Goal: Task Accomplishment & Management: Manage account settings

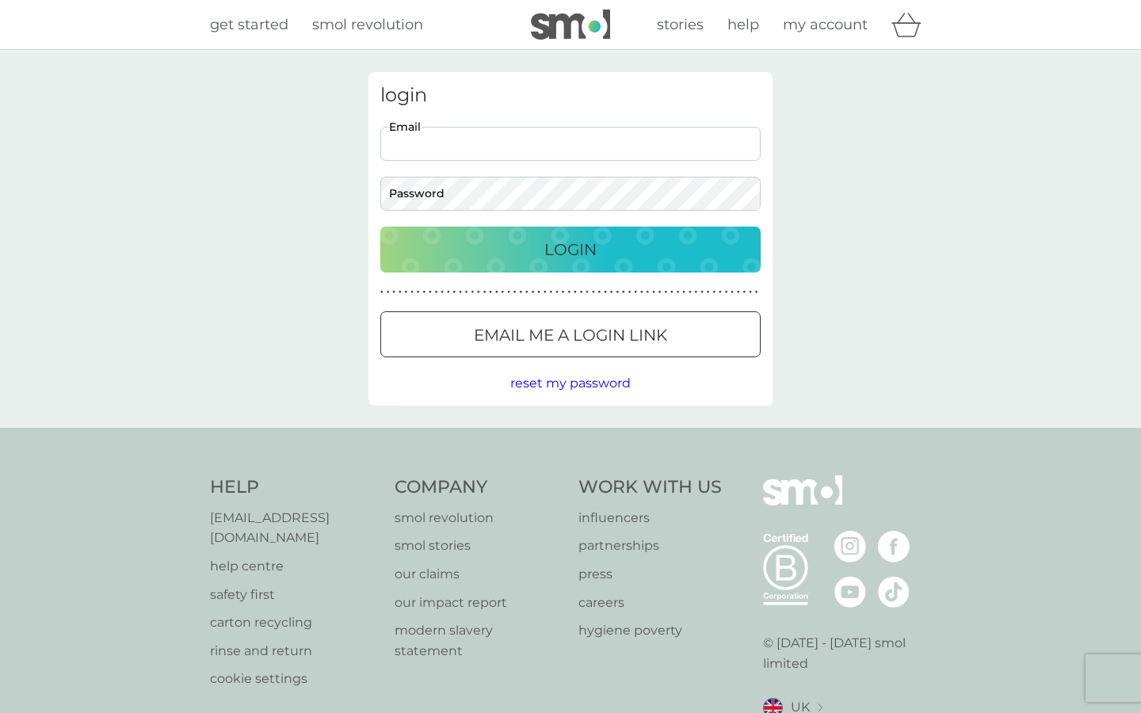
type input "[EMAIL_ADDRESS][DOMAIN_NAME]"
click at [539, 252] on div "Login" at bounding box center [570, 249] width 349 height 25
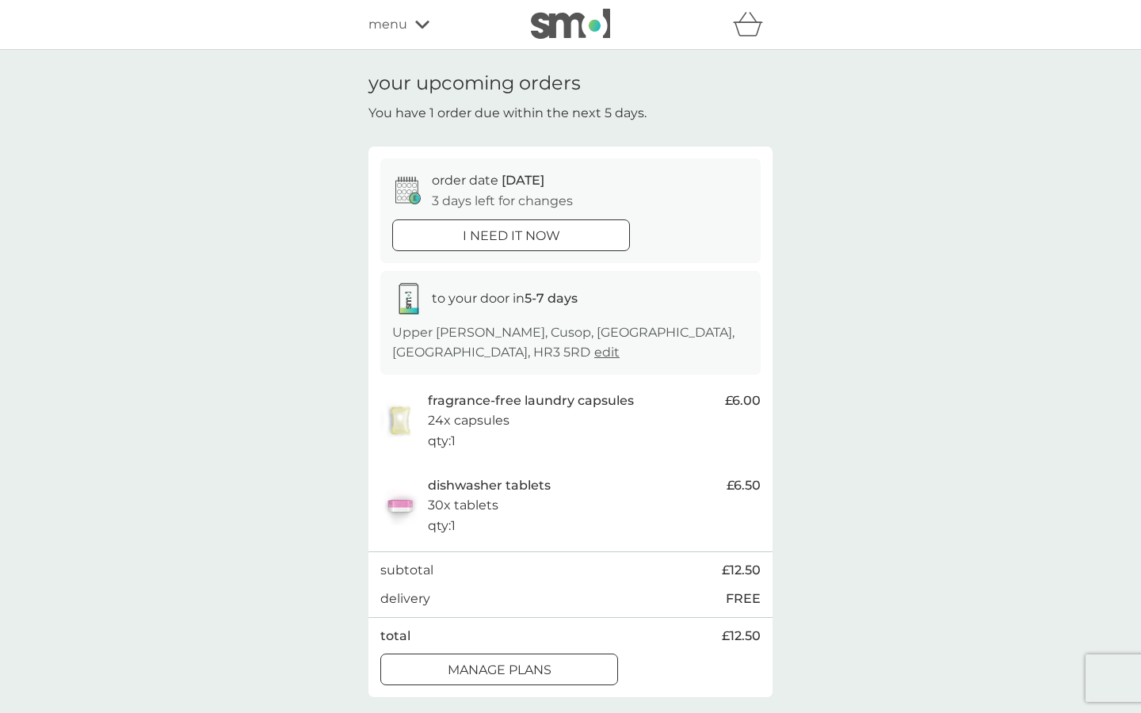
click at [500, 668] on div at bounding box center [499, 669] width 2 height 2
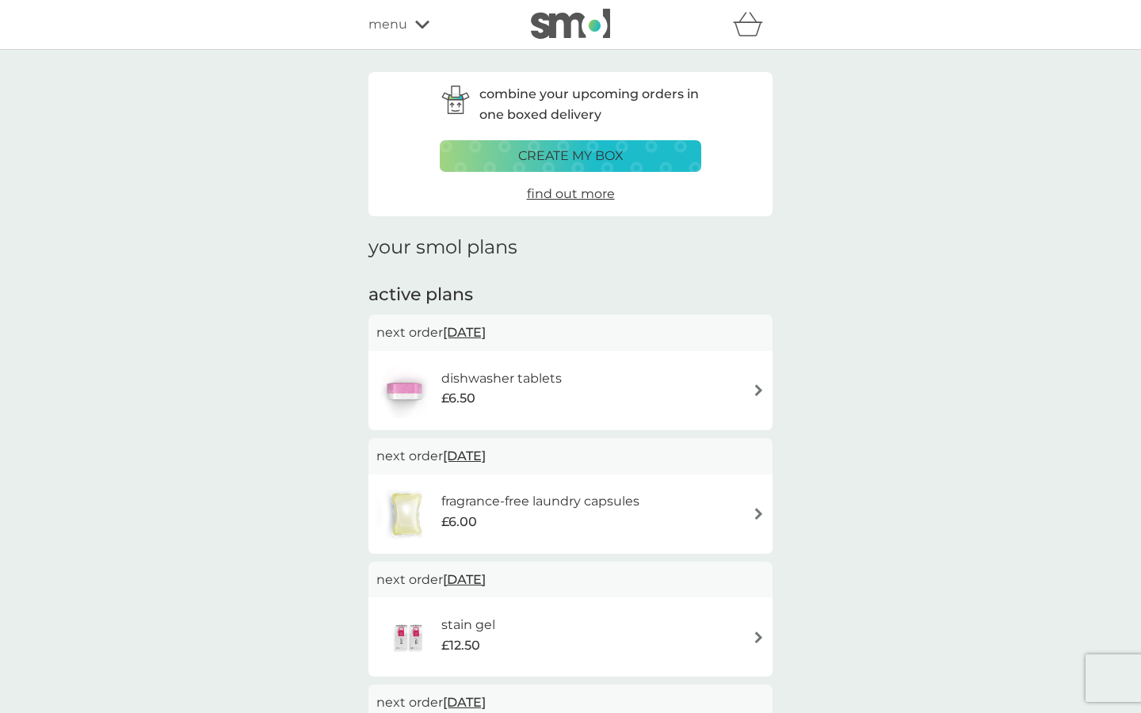
click at [534, 380] on h6 "dishwasher tablets" at bounding box center [501, 378] width 120 height 21
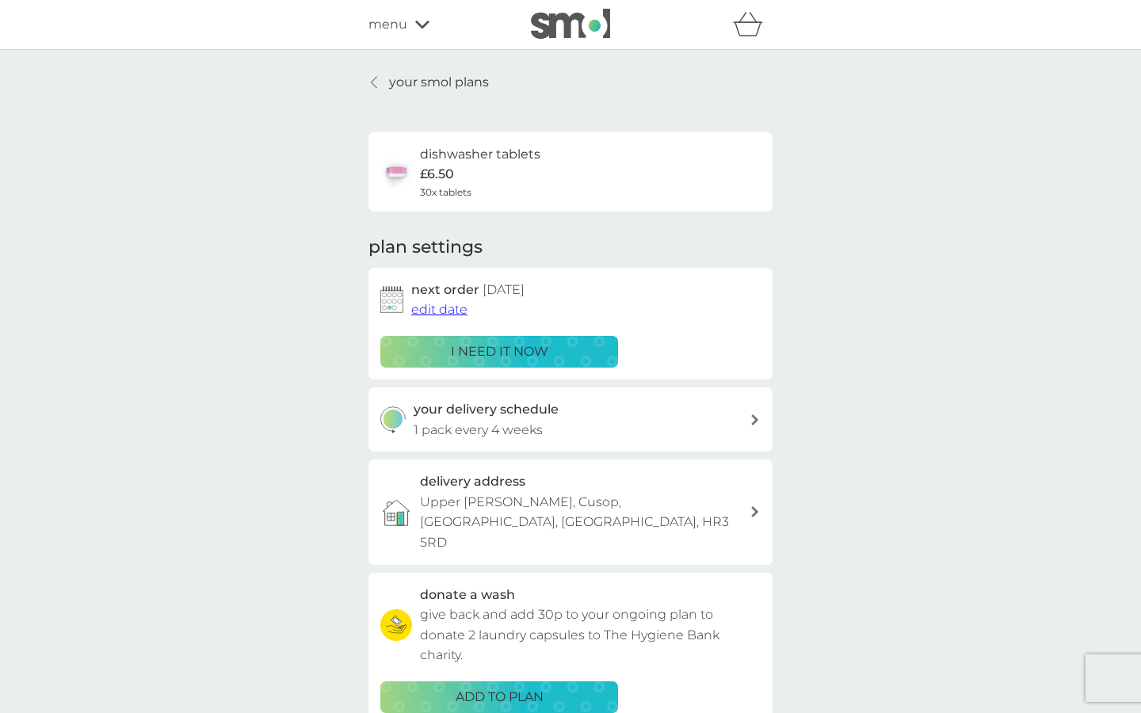
click at [443, 307] on span "edit date" at bounding box center [439, 309] width 56 height 15
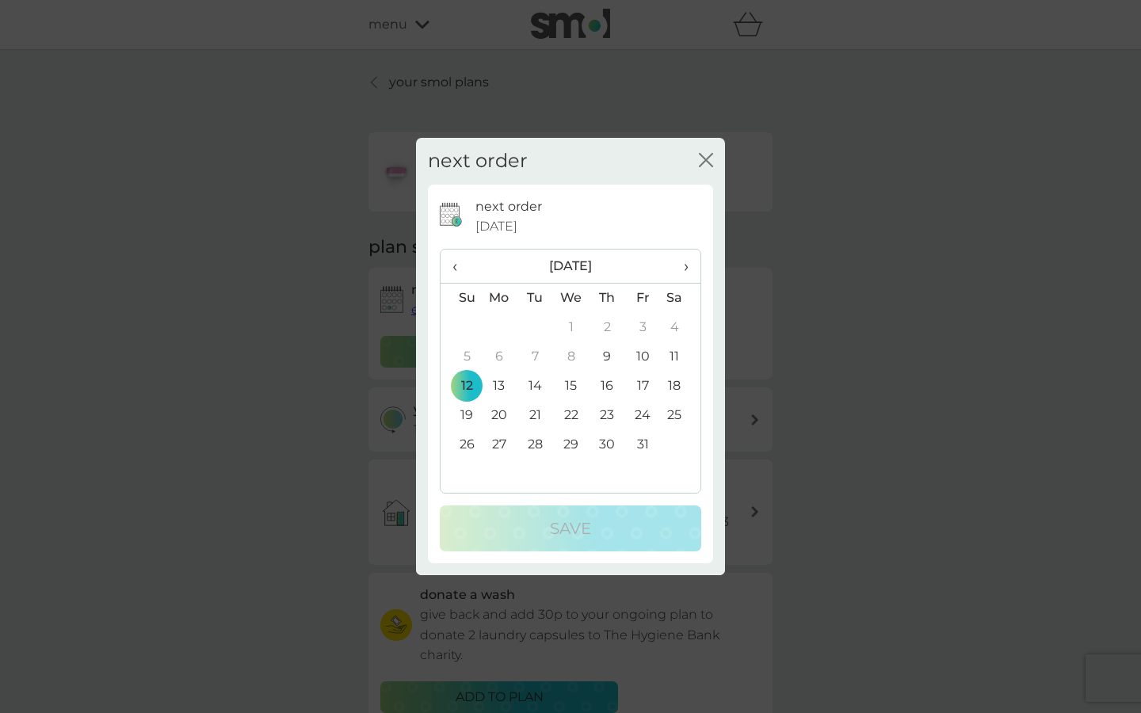
click at [684, 261] on span "›" at bounding box center [681, 266] width 16 height 33
click at [466, 411] on td "16" at bounding box center [460, 415] width 40 height 29
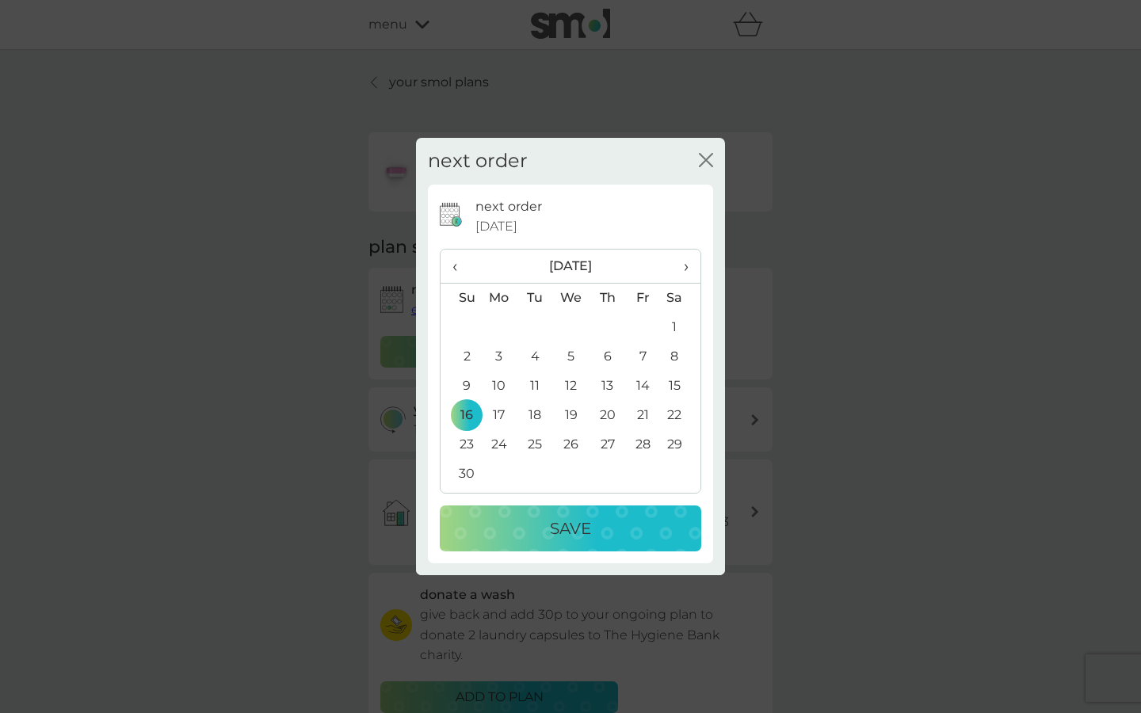
click at [530, 522] on div "Save" at bounding box center [571, 528] width 230 height 25
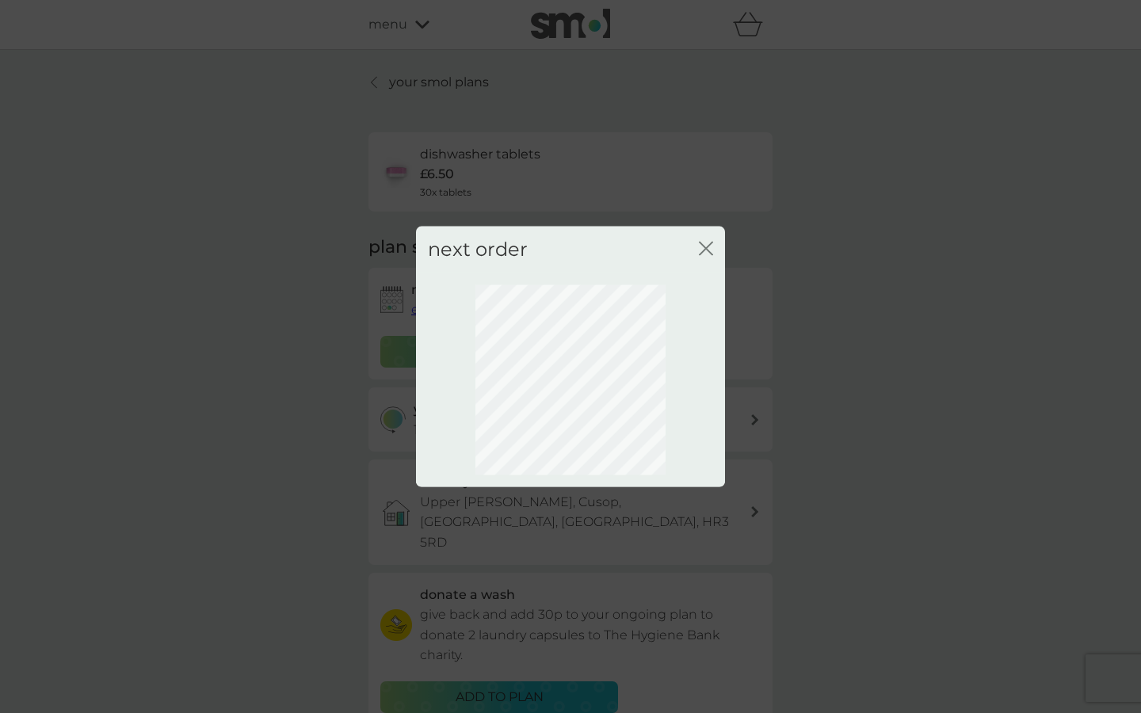
click at [704, 249] on icon "close" at bounding box center [706, 249] width 14 height 14
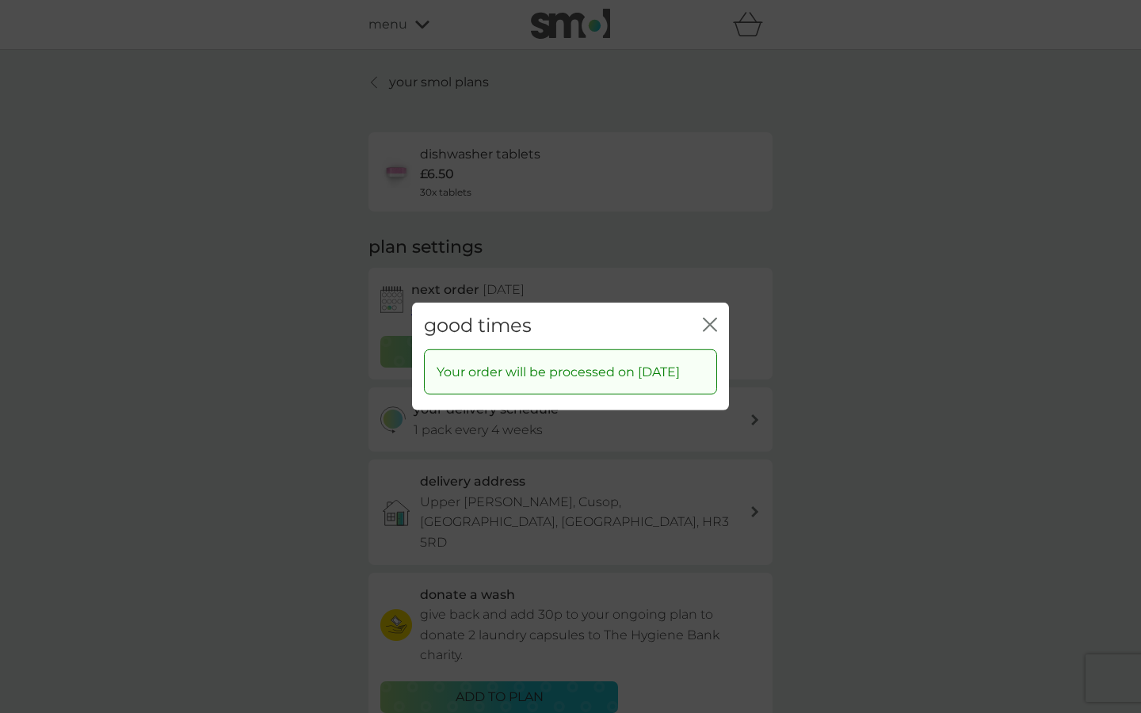
click at [706, 318] on icon "close" at bounding box center [706, 324] width 6 height 13
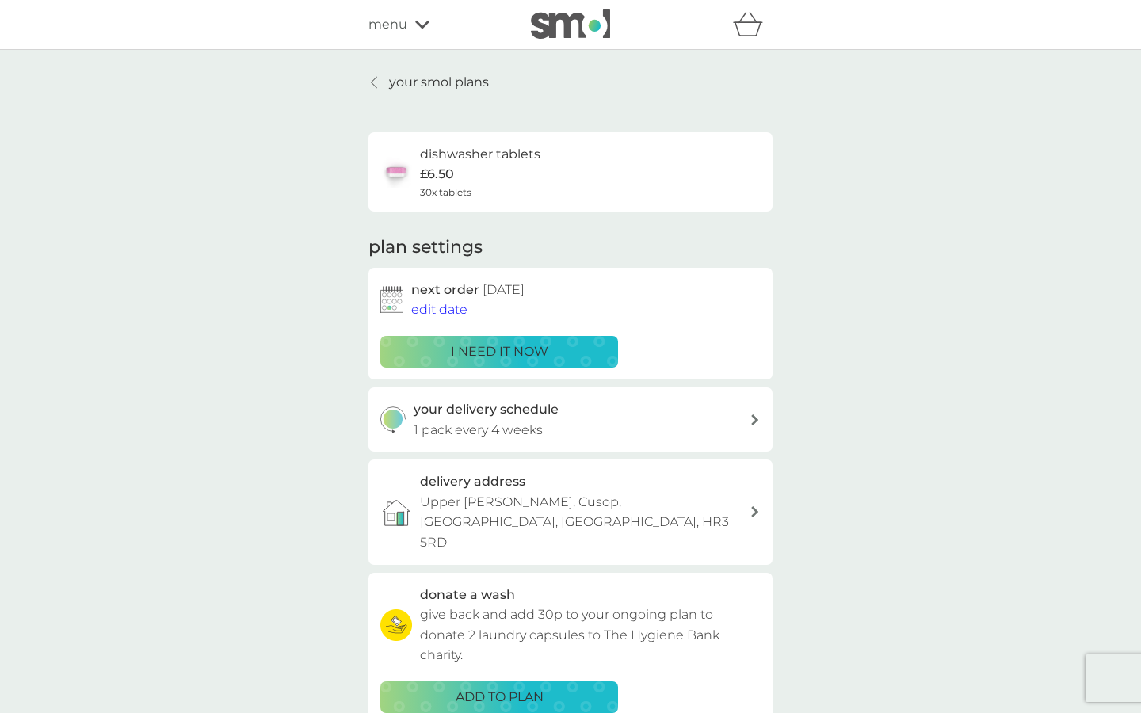
click at [407, 79] on p "your smol plans" at bounding box center [439, 82] width 100 height 21
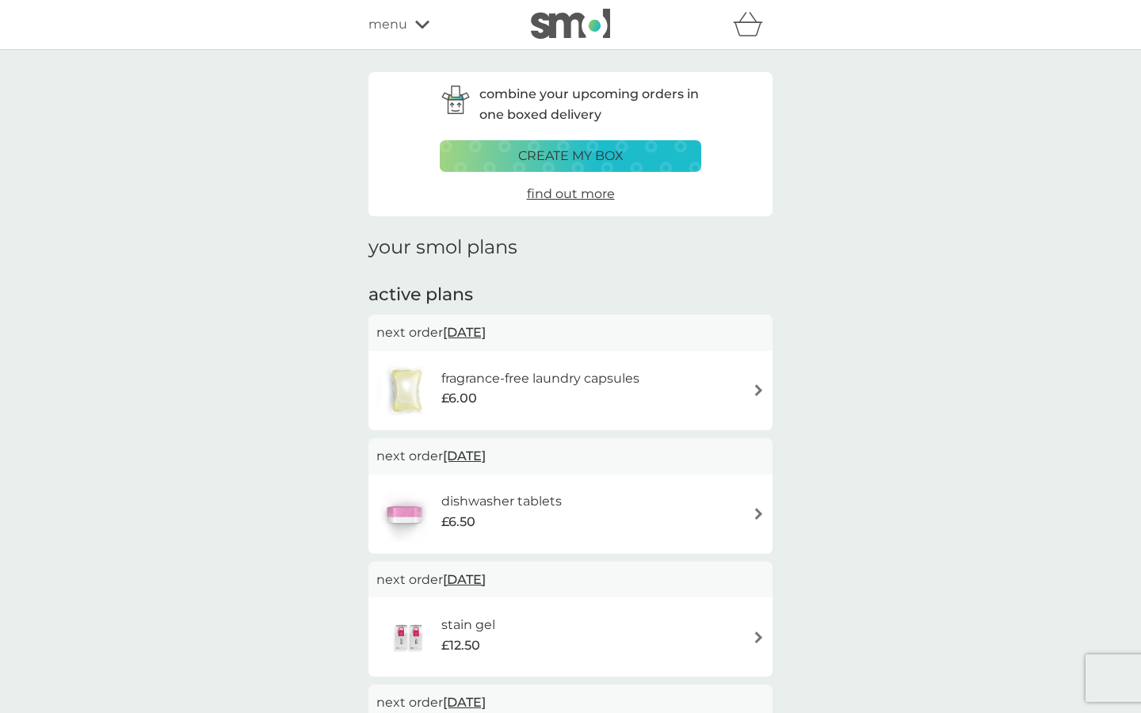
click at [517, 379] on h6 "fragrance-free laundry capsules" at bounding box center [540, 378] width 198 height 21
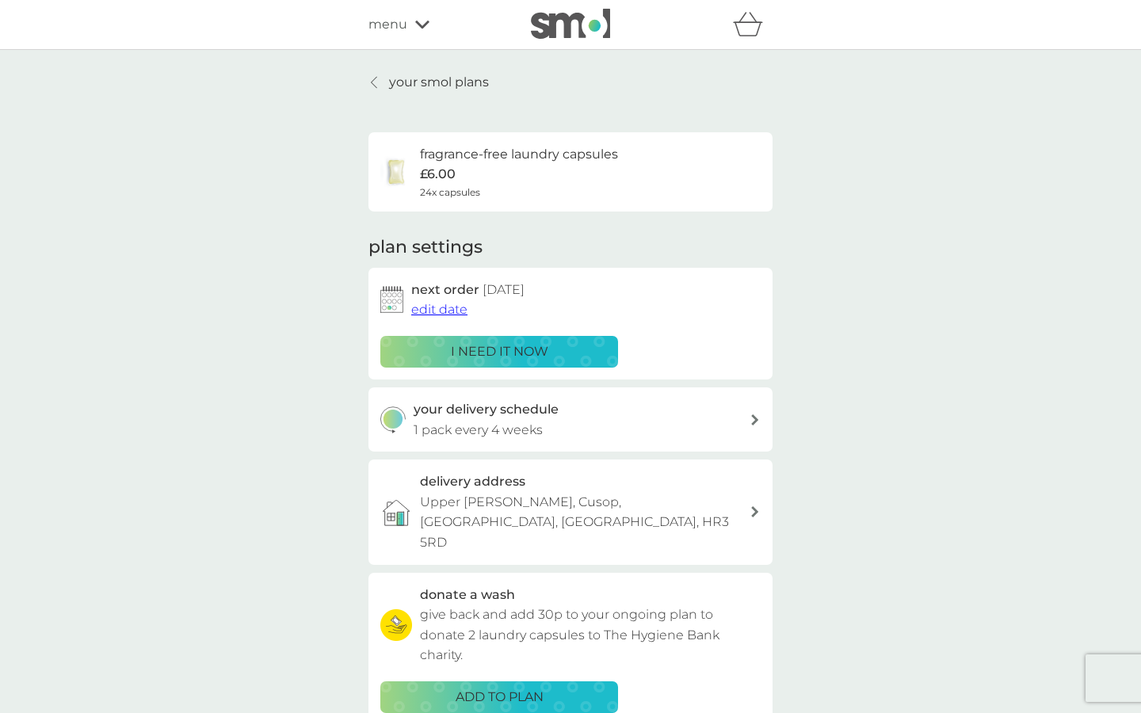
click at [432, 311] on span "edit date" at bounding box center [439, 309] width 56 height 15
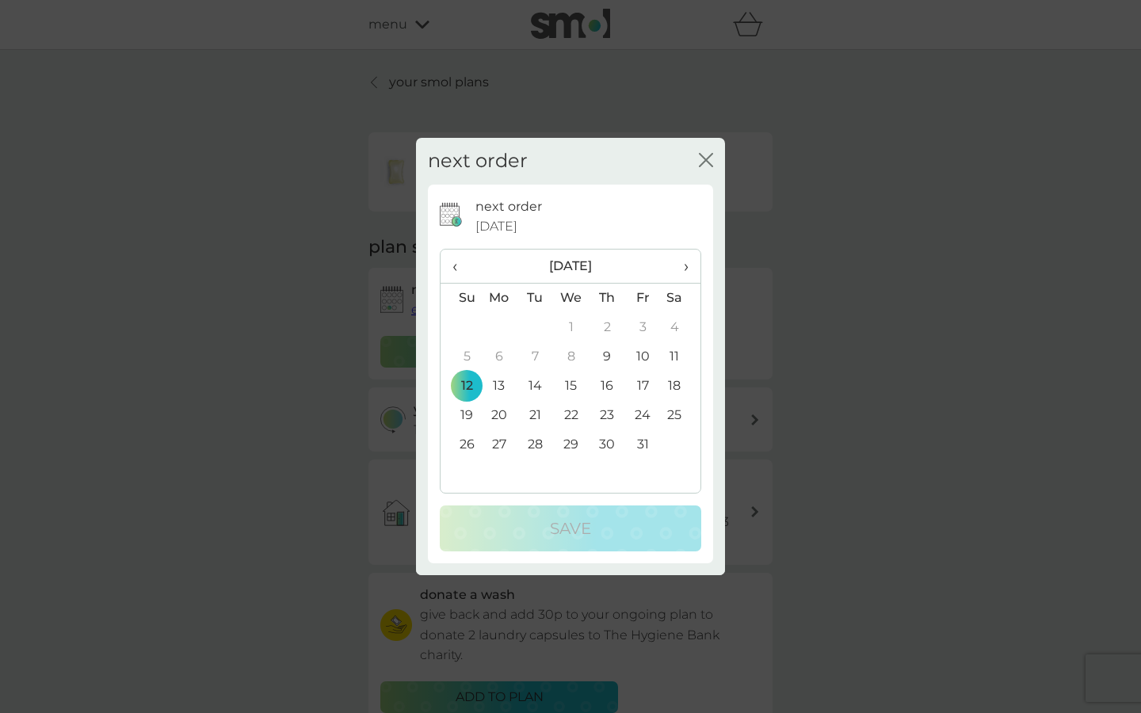
click at [691, 270] on th "›" at bounding box center [681, 267] width 40 height 34
click at [470, 406] on td "16" at bounding box center [460, 415] width 40 height 29
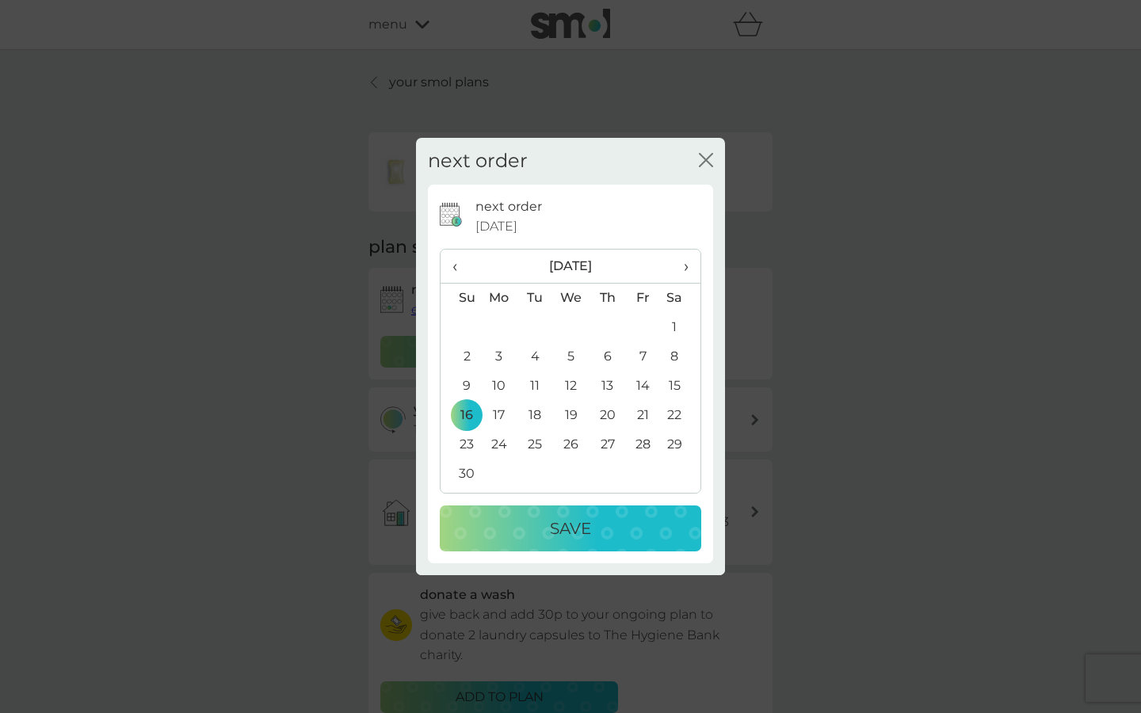
click at [587, 520] on p "Save" at bounding box center [570, 528] width 41 height 25
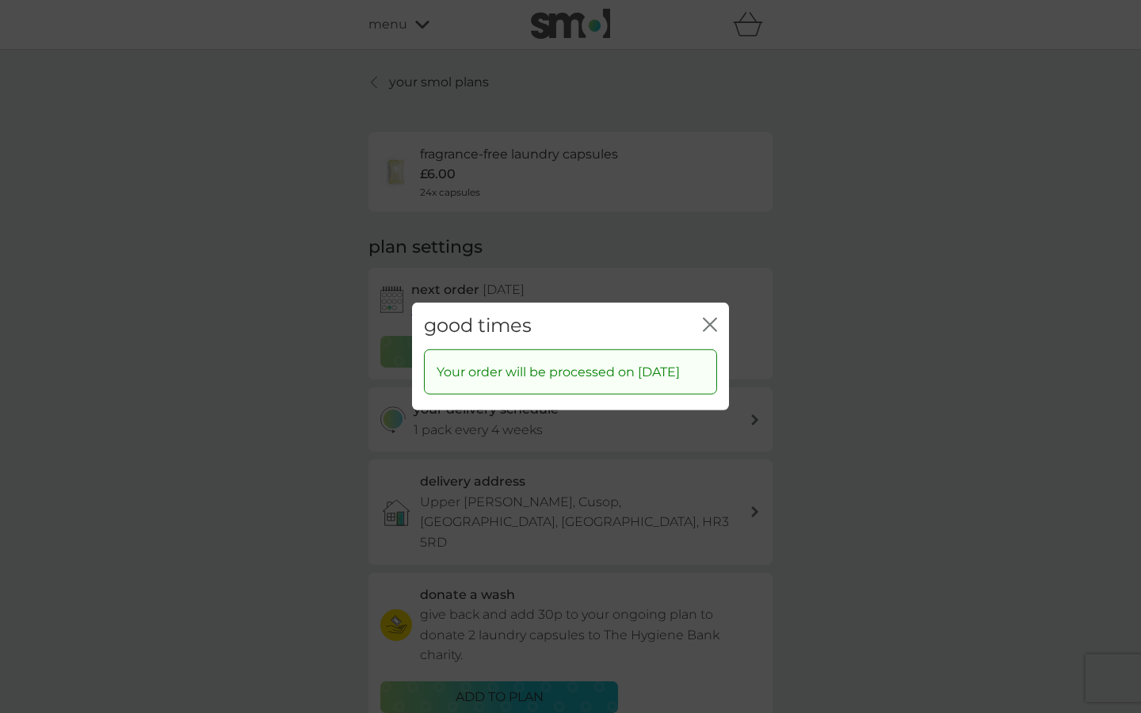
click at [708, 318] on icon "close" at bounding box center [710, 325] width 14 height 14
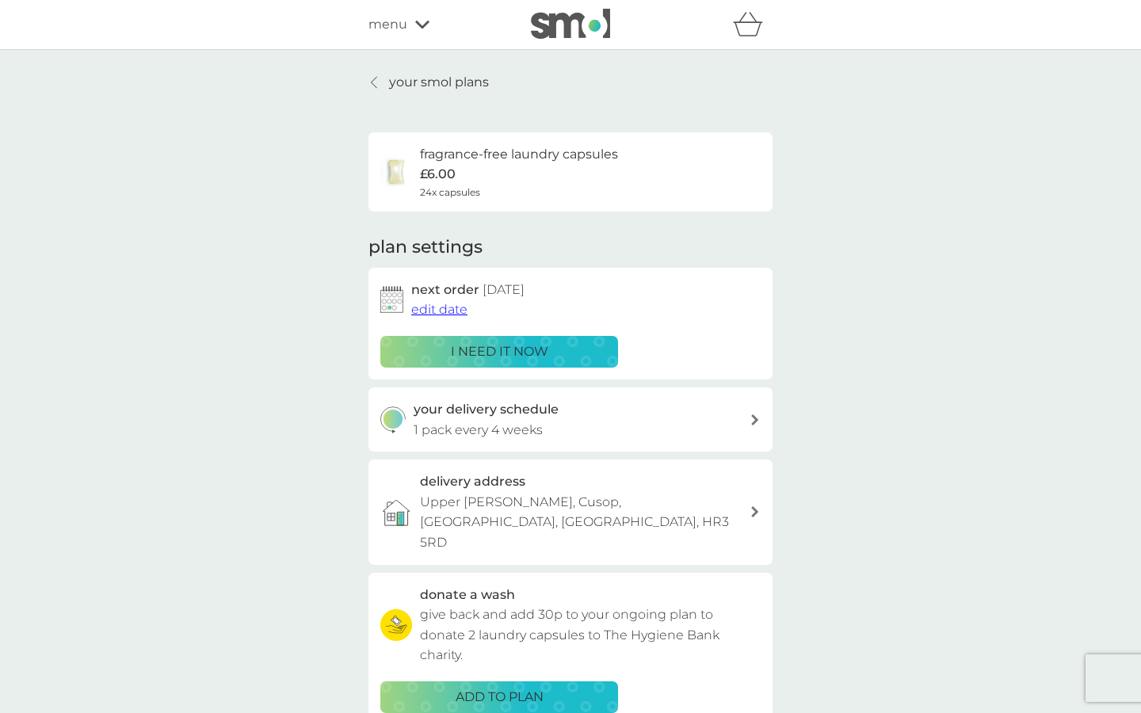
click at [419, 82] on p "your smol plans" at bounding box center [439, 82] width 100 height 21
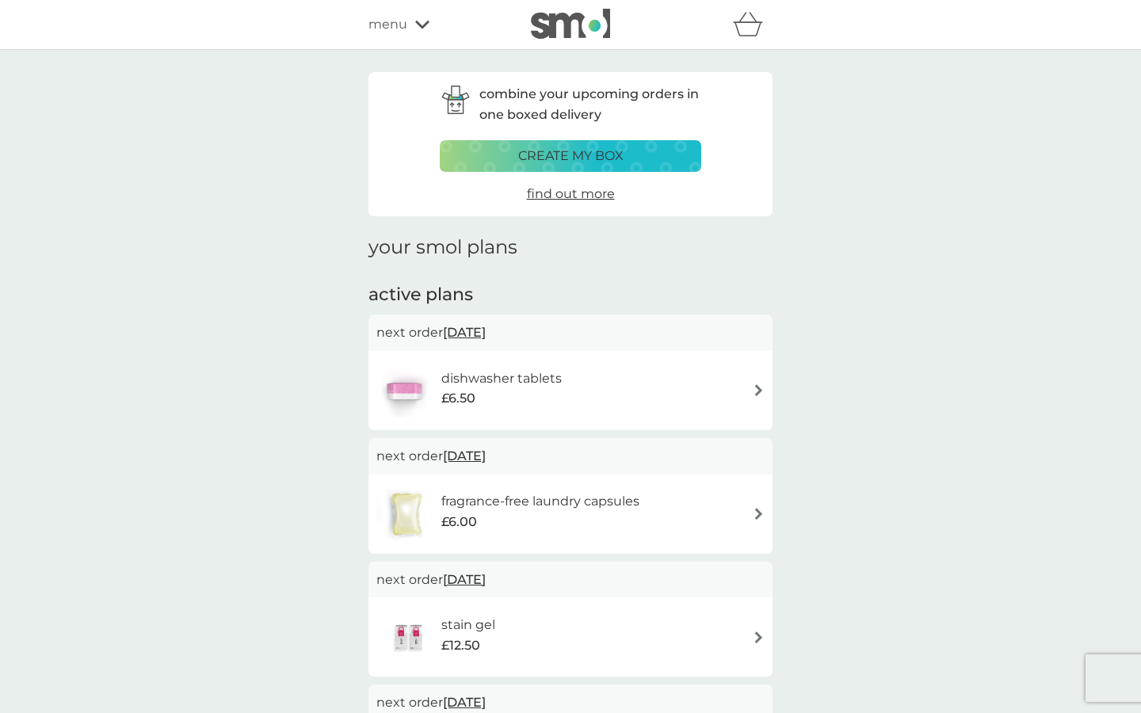
click at [545, 13] on img at bounding box center [570, 24] width 79 height 30
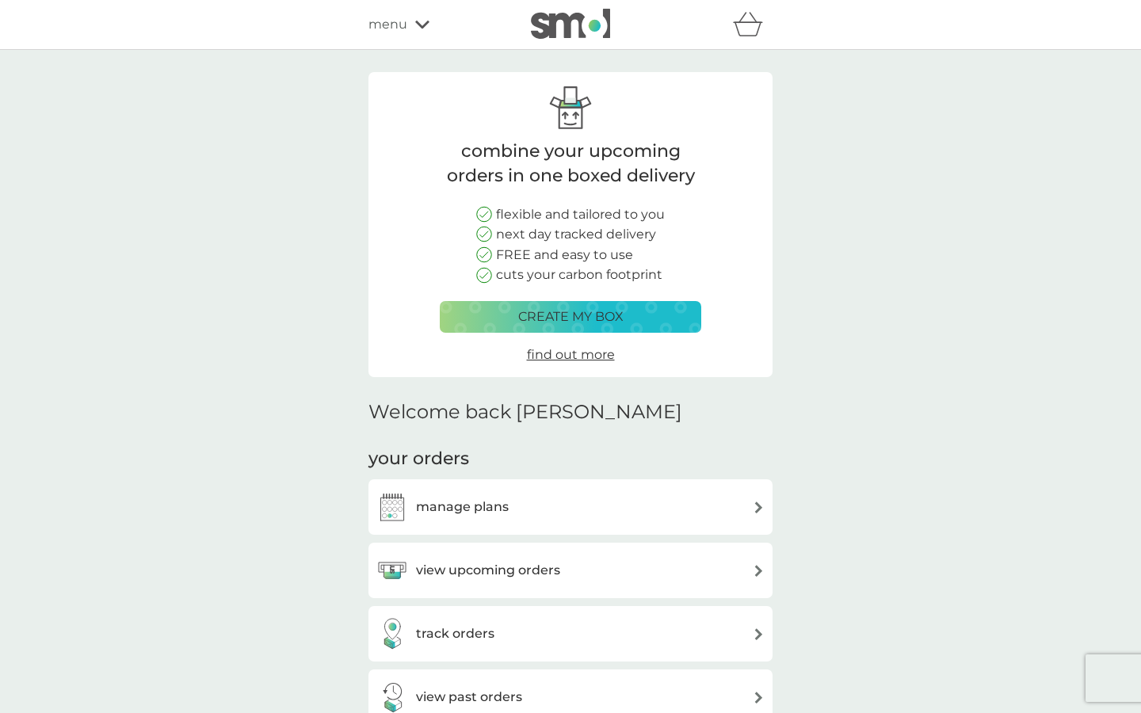
click at [751, 29] on icon "basket" at bounding box center [748, 24] width 30 height 25
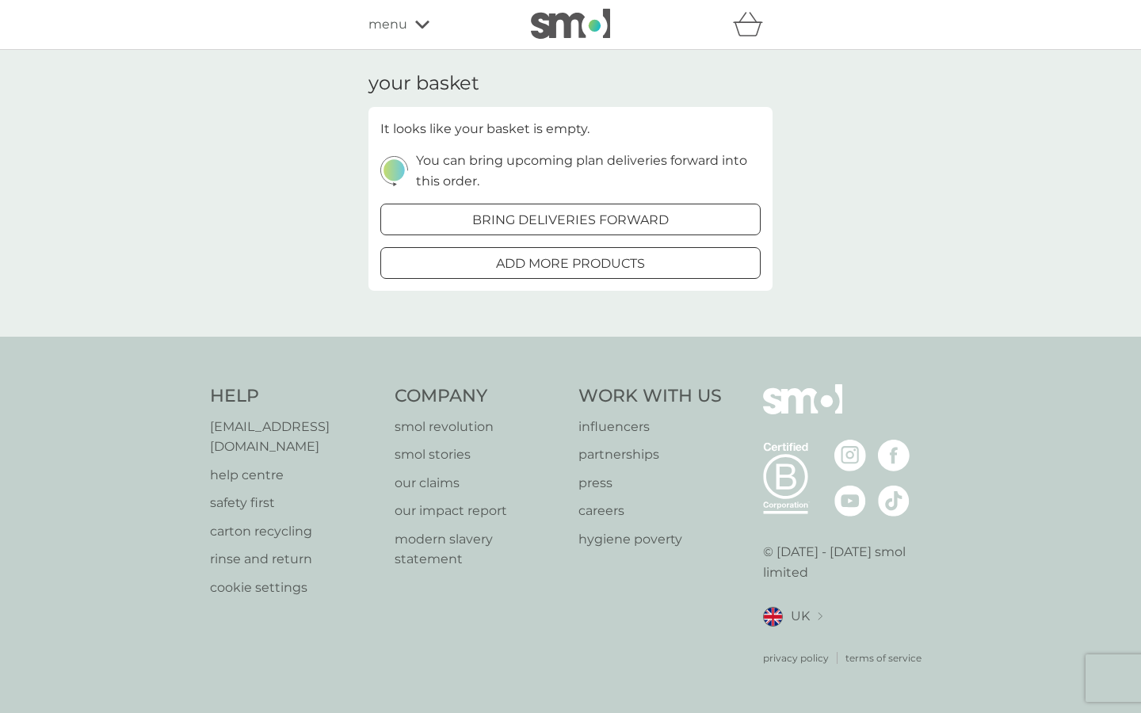
click at [751, 29] on icon "basket" at bounding box center [748, 24] width 30 height 25
click at [391, 26] on span "menu" at bounding box center [387, 24] width 39 height 21
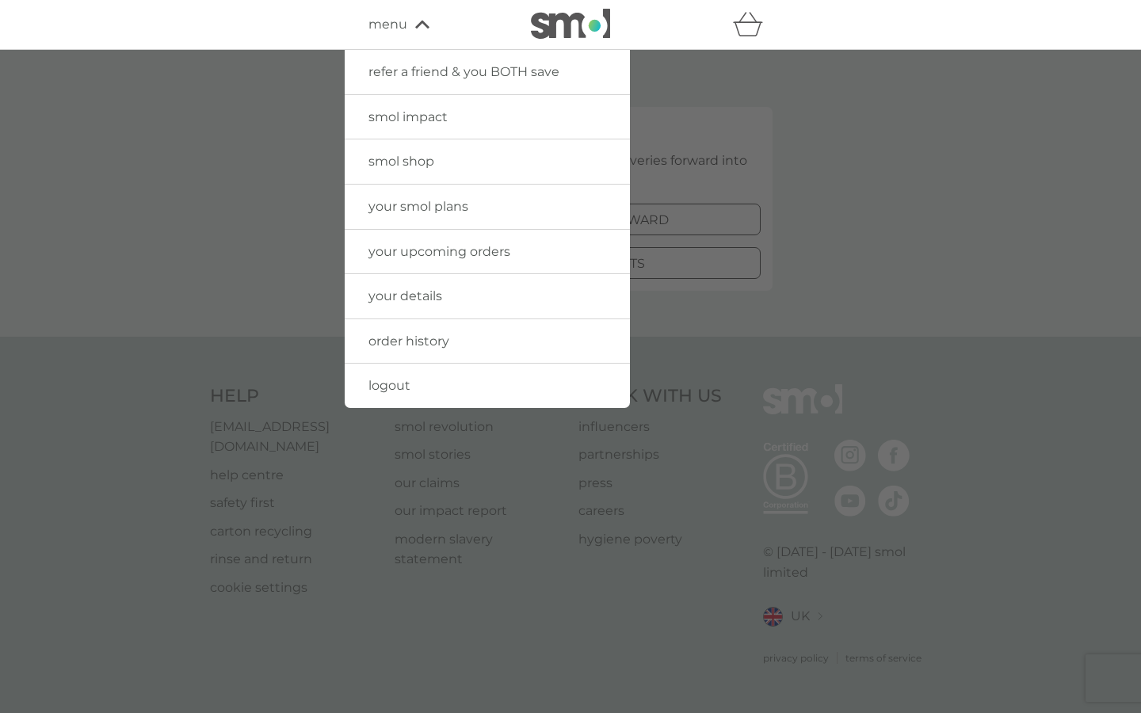
click at [393, 381] on span "logout" at bounding box center [389, 385] width 42 height 15
